Goal: Task Accomplishment & Management: Complete application form

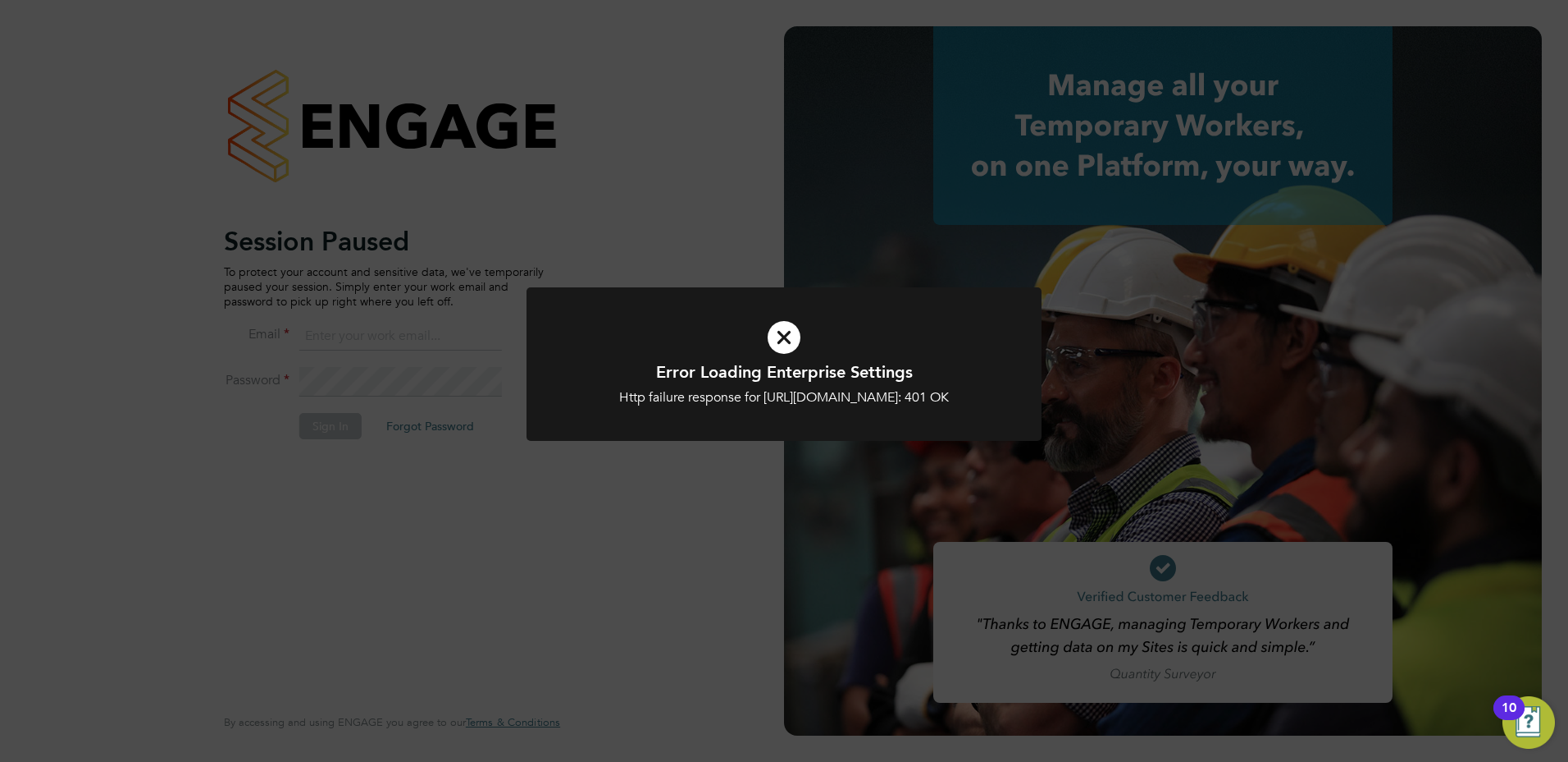
type input "tracy.sellick@apleona.com"
click at [785, 340] on icon at bounding box center [784, 337] width 426 height 64
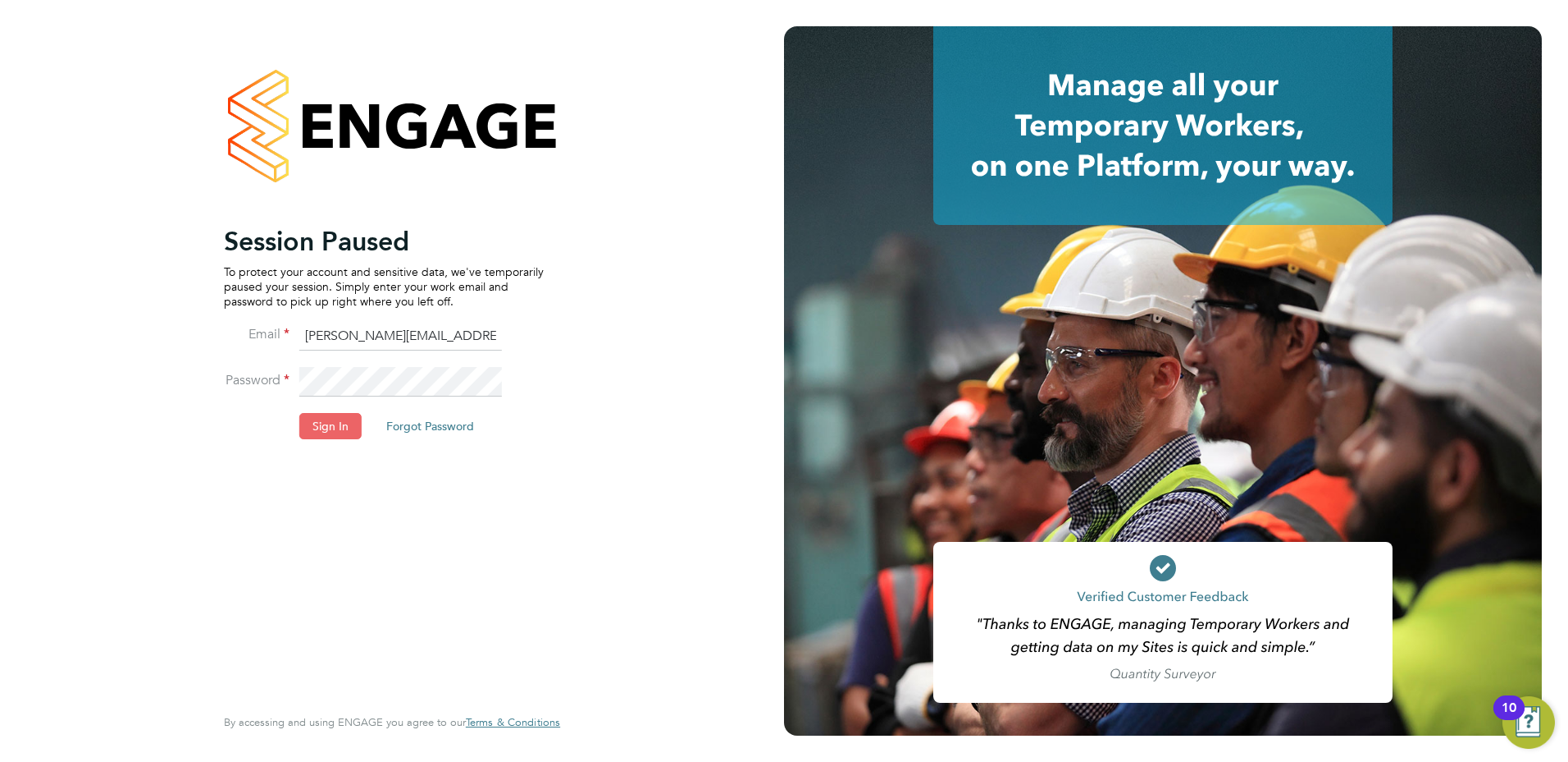
click at [342, 425] on button "Sign In" at bounding box center [331, 426] width 62 height 26
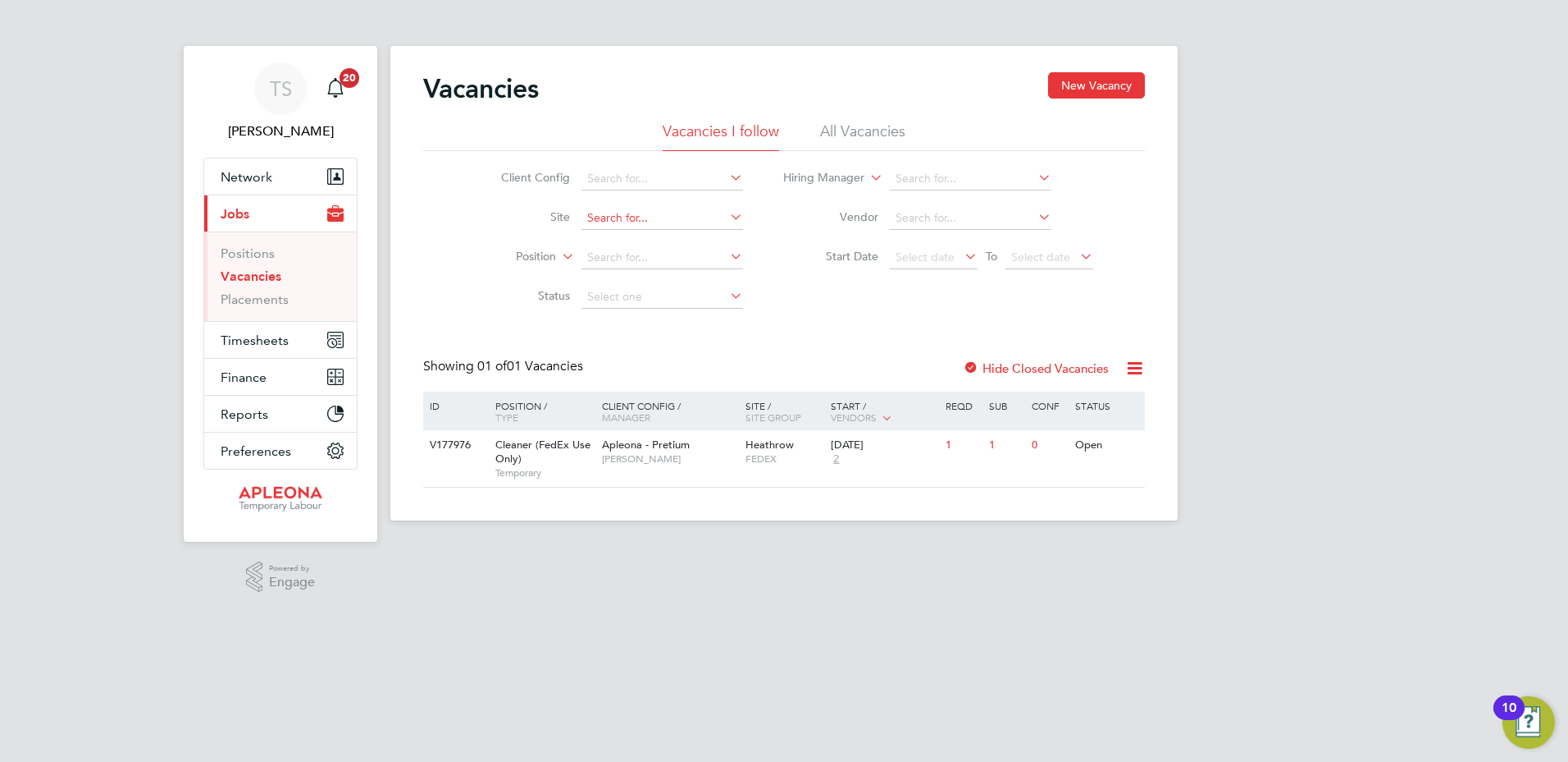
click at [608, 217] on input at bounding box center [662, 217] width 162 height 23
click at [638, 318] on li "Slough - Station & Office" at bounding box center [661, 327] width 163 height 22
type input "Slough - Station & Office"
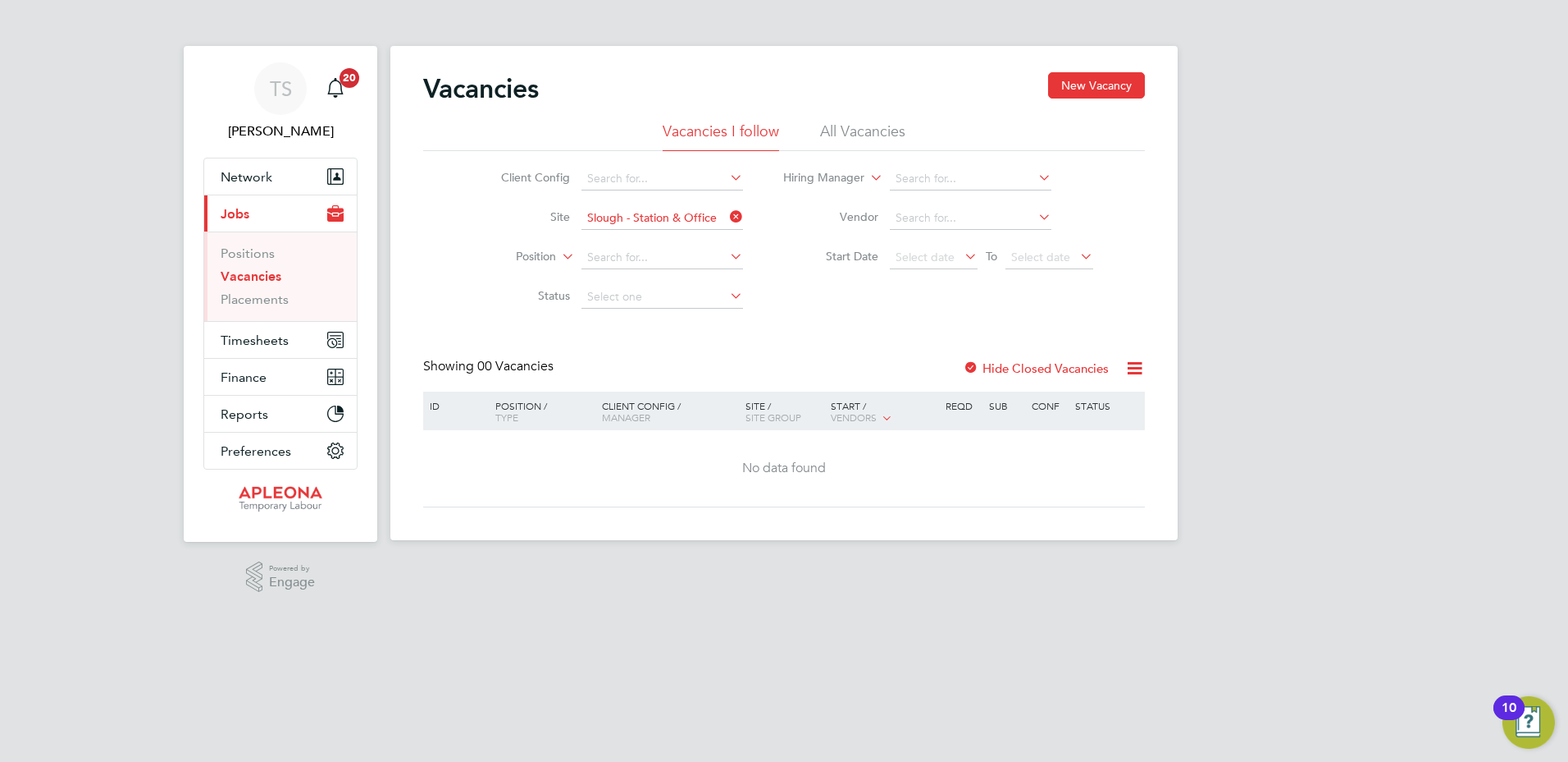
click at [1031, 366] on label "Hide Closed Vacancies" at bounding box center [1036, 367] width 146 height 16
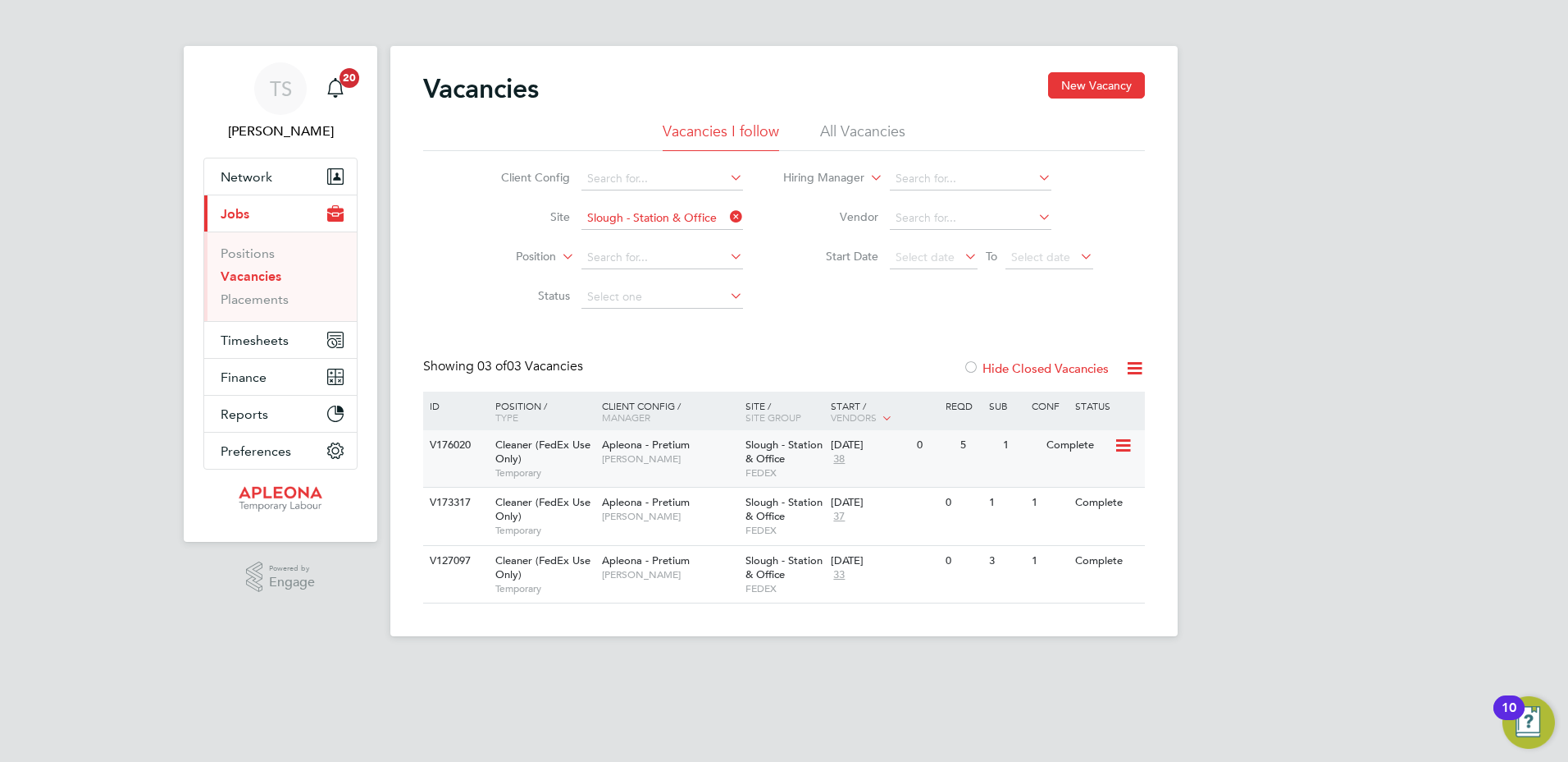
click at [1122, 448] on icon at bounding box center [1122, 446] width 16 height 20
click at [1068, 478] on li "View Details" at bounding box center [1082, 482] width 95 height 23
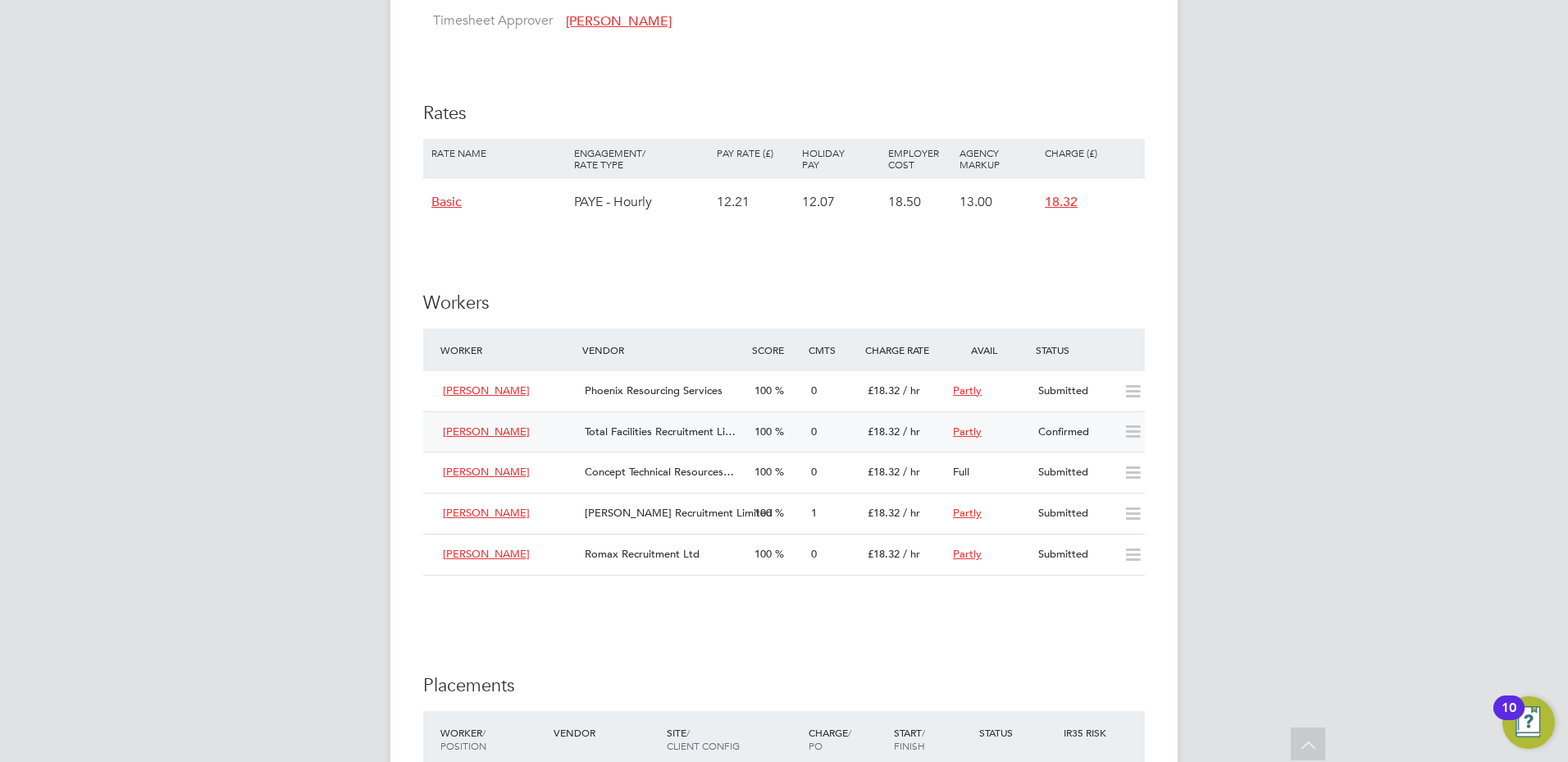
click at [963, 439] on span "Partly" at bounding box center [967, 430] width 28 height 14
click at [986, 661] on div "IR35 Determination IR35 Status Disabled for this client. This feature can be en…" at bounding box center [784, 222] width 721 height 2372
